Goal: Information Seeking & Learning: Learn about a topic

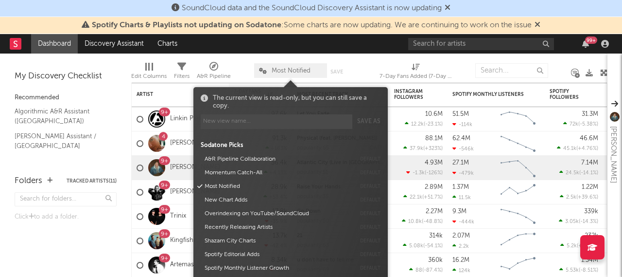
click at [289, 66] on span "Most Notified" at bounding box center [290, 70] width 73 height 15
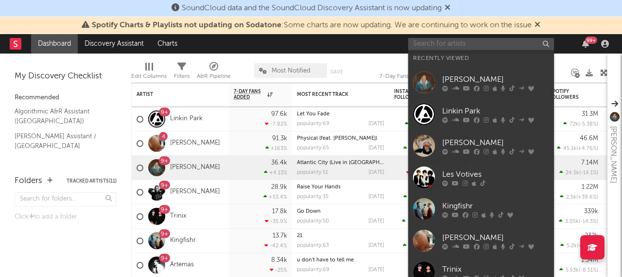
click at [476, 41] on input "text" at bounding box center [481, 44] width 146 height 12
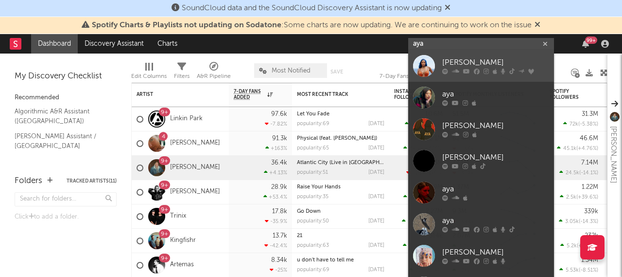
type input "aya"
click at [468, 60] on div "[PERSON_NAME]" at bounding box center [496, 63] width 107 height 12
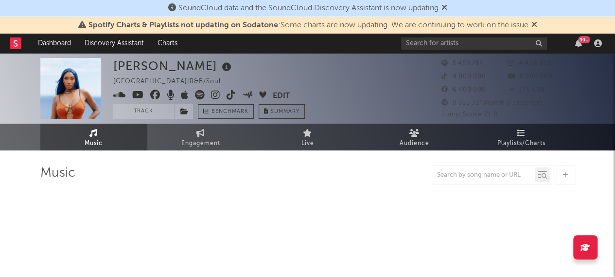
select select "6m"
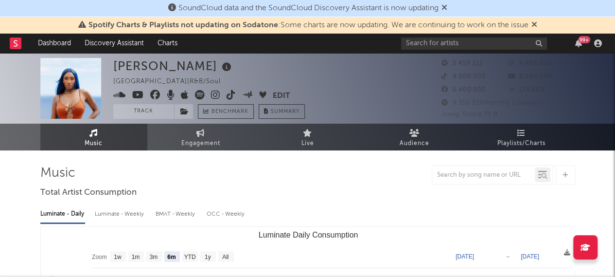
click at [408, 83] on div "Aya Nakamura France | R&B/Soul Edit Track Benchmark Summary" at bounding box center [271, 88] width 316 height 61
click at [447, 7] on icon at bounding box center [445, 7] width 6 height 8
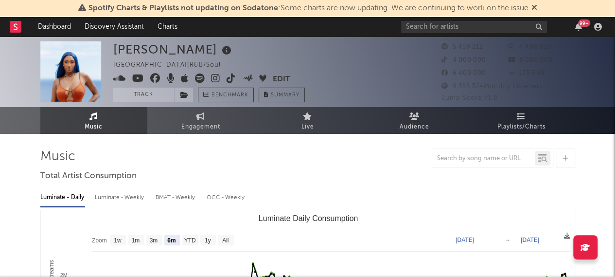
click at [536, 9] on icon at bounding box center [534, 7] width 6 height 8
